Goal: Book appointment/travel/reservation

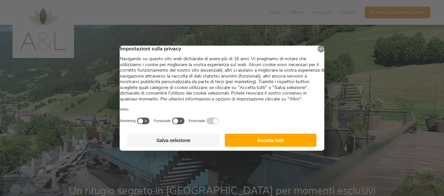
click at [255, 146] on button "Accetta tutti" at bounding box center [270, 139] width 92 height 13
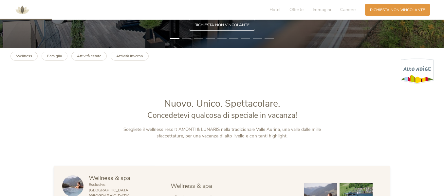
scroll to position [196, 0]
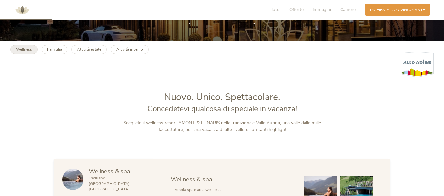
click at [28, 46] on link "Wellness" at bounding box center [23, 49] width 27 height 9
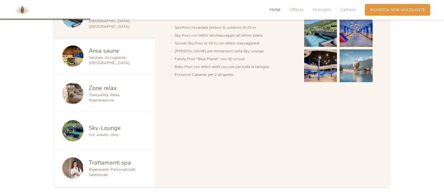
scroll to position [393, 0]
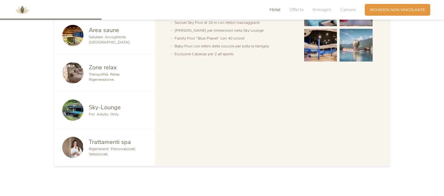
click at [71, 137] on img at bounding box center [72, 147] width 21 height 21
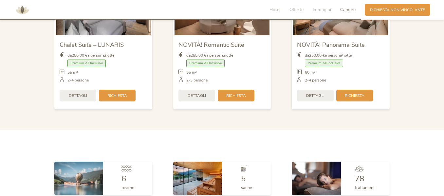
scroll to position [1276, 0]
